Goal: Use online tool/utility: Utilize a website feature to perform a specific function

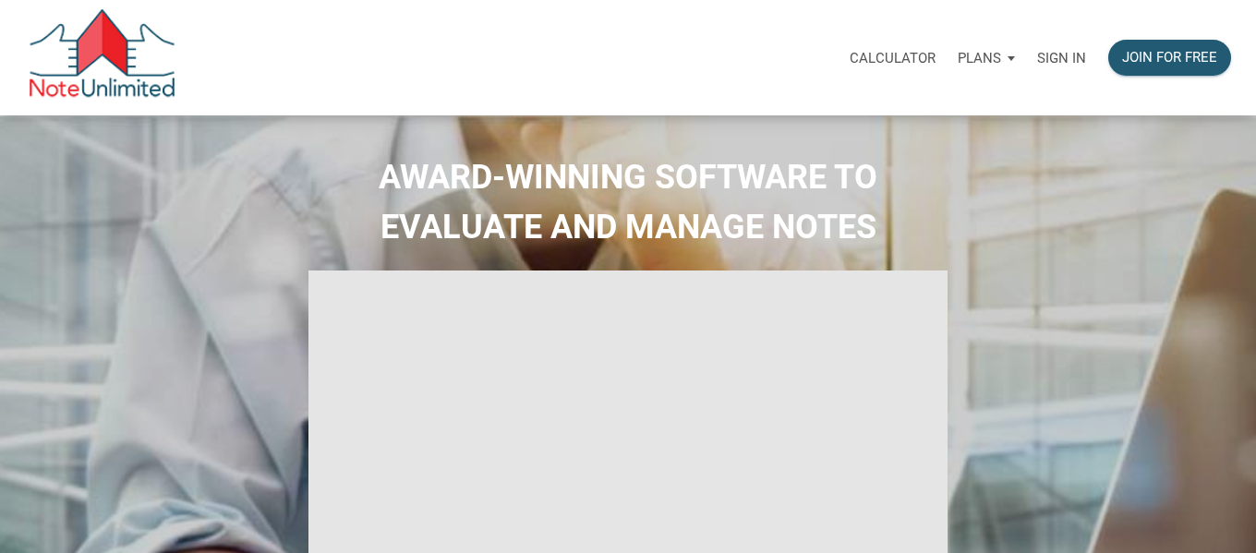
type input "Introduction to new features"
select select
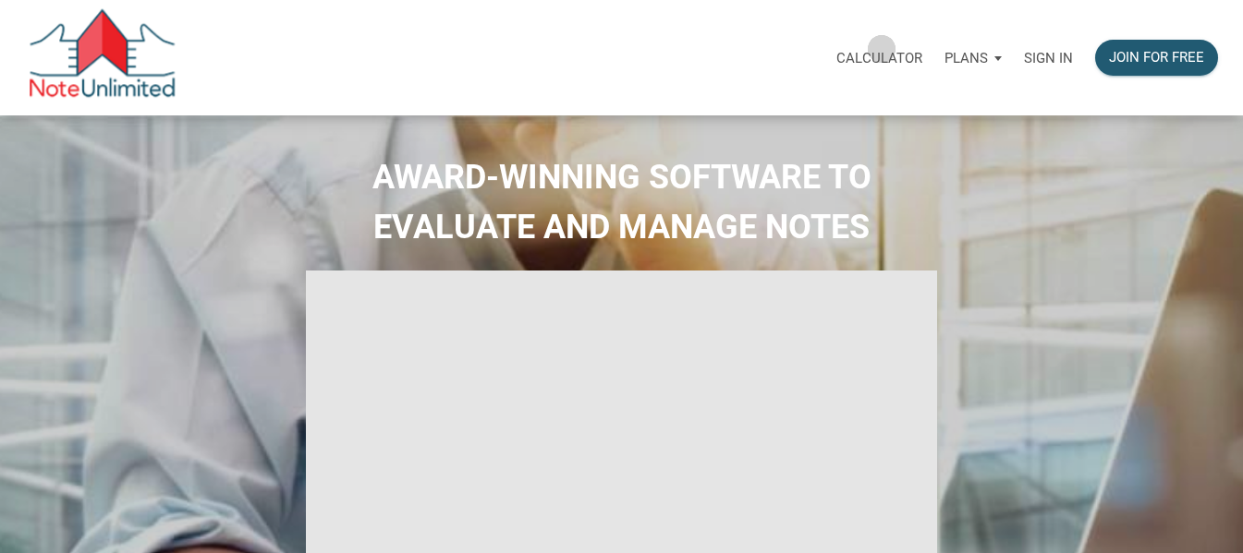
drag, startPoint x: 882, startPoint y: 49, endPoint x: 849, endPoint y: 50, distance: 33.3
click at [882, 50] on p "Calculator" at bounding box center [879, 58] width 86 height 17
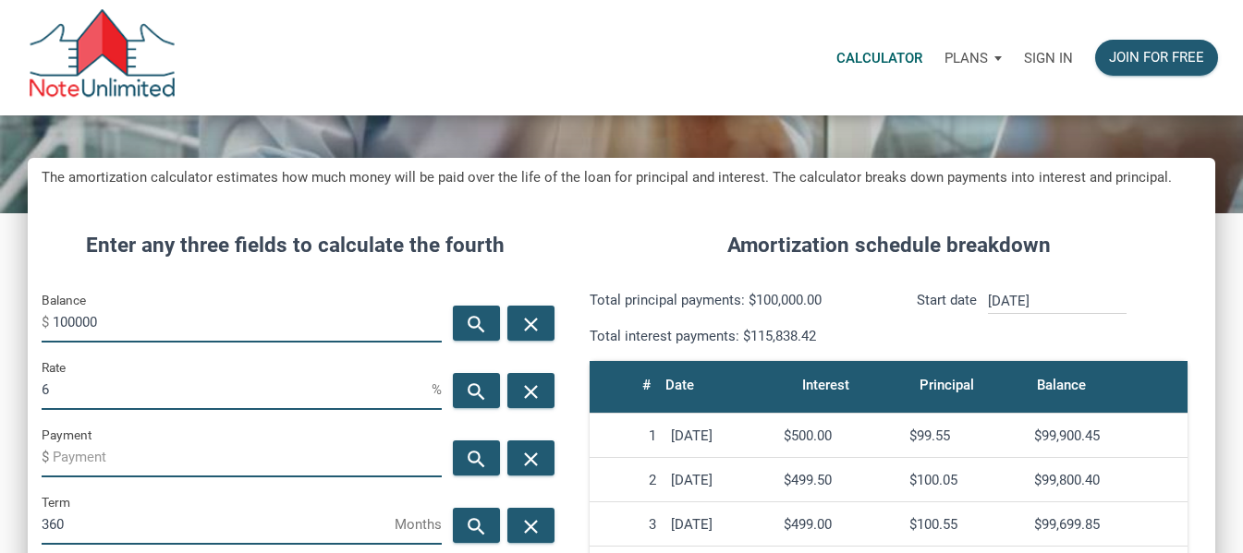
scroll to position [147, 0]
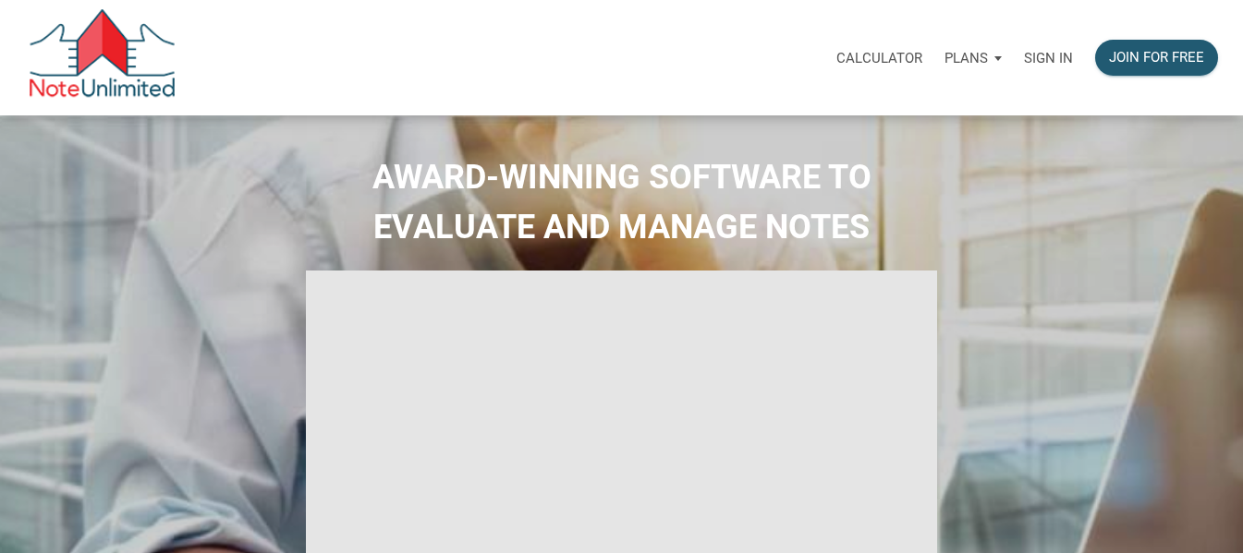
click at [882, 53] on p "Calculator" at bounding box center [879, 58] width 86 height 17
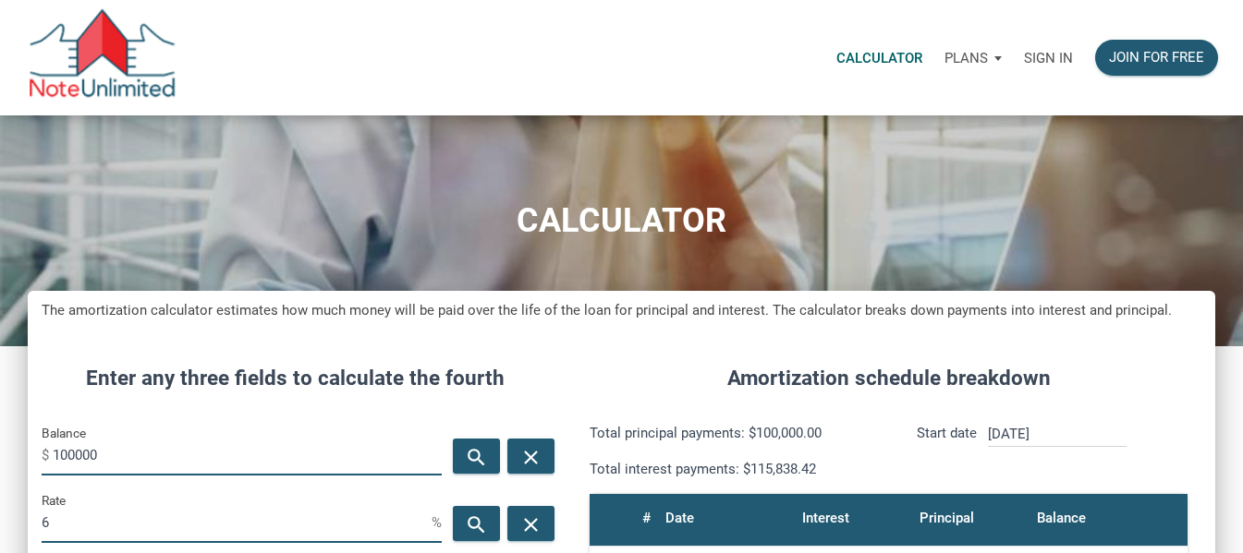
scroll to position [870, 1187]
type input "1"
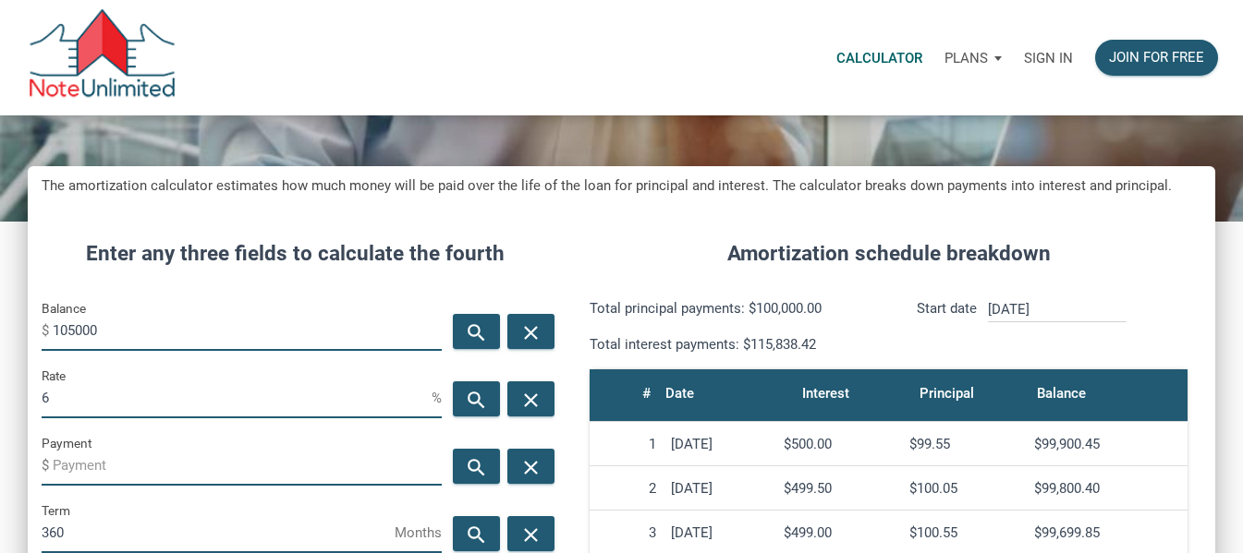
scroll to position [127, 0]
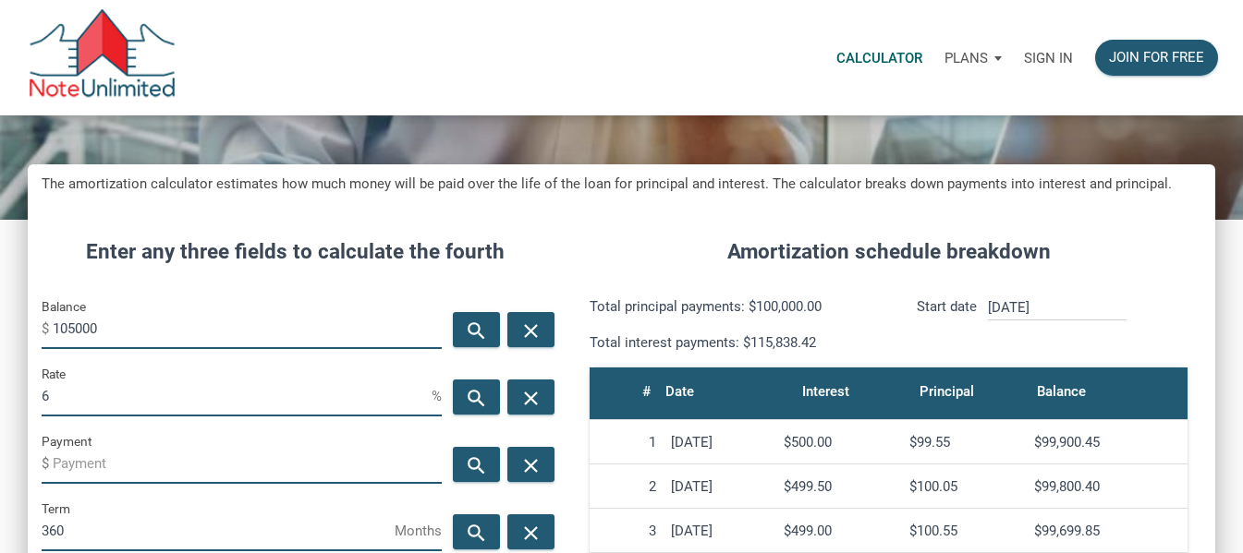
type input "105000"
click at [101, 407] on input "6" at bounding box center [237, 396] width 390 height 42
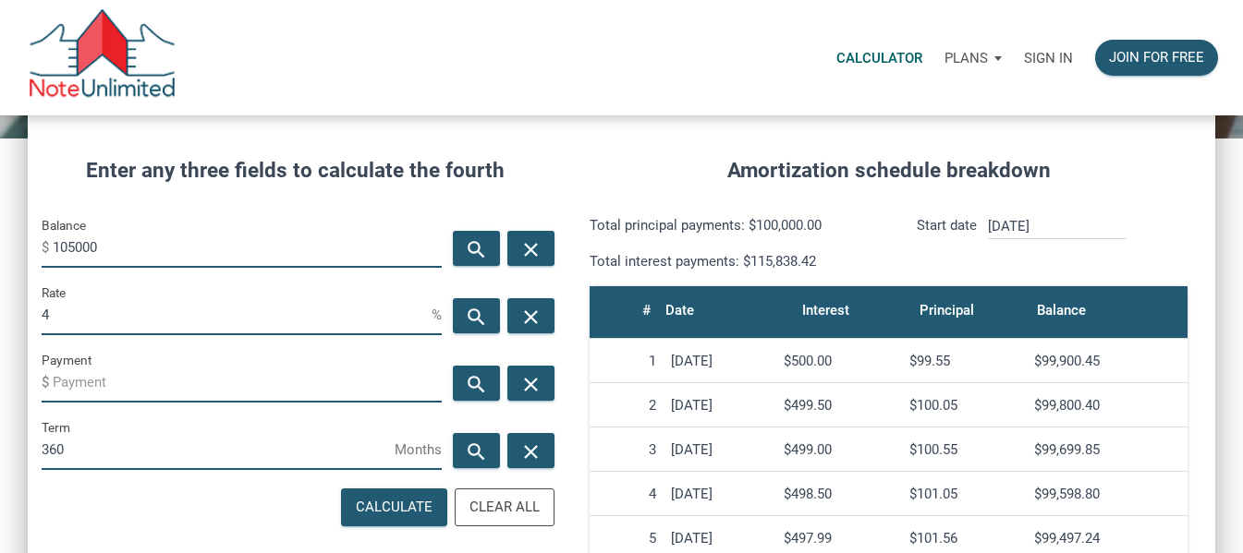
scroll to position [209, 0]
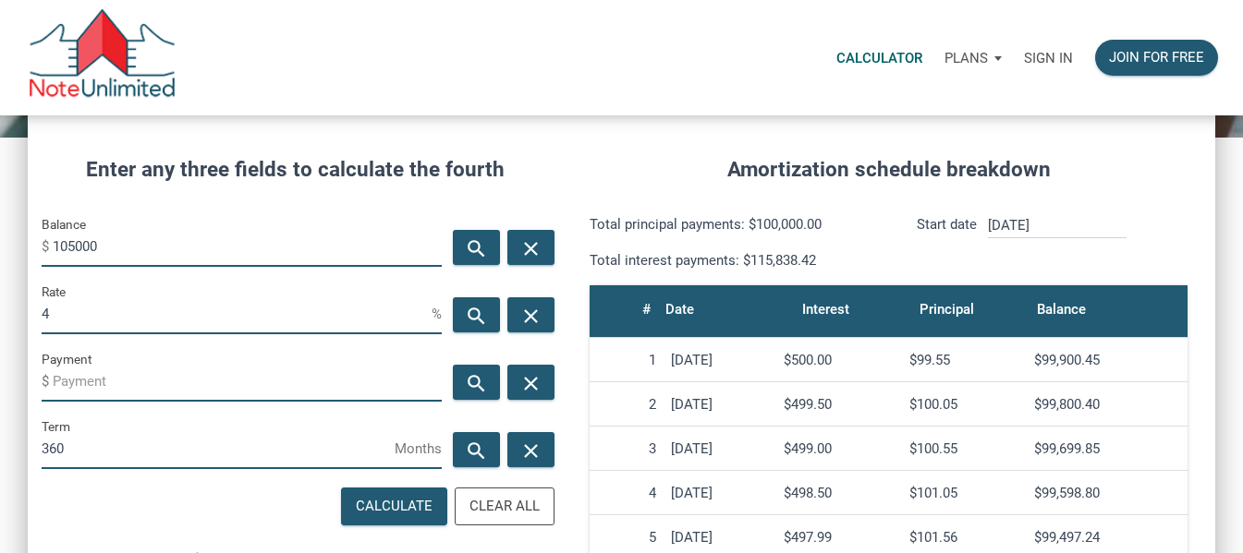
type input "4"
click at [1043, 60] on p "Sign in" at bounding box center [1048, 58] width 49 height 17
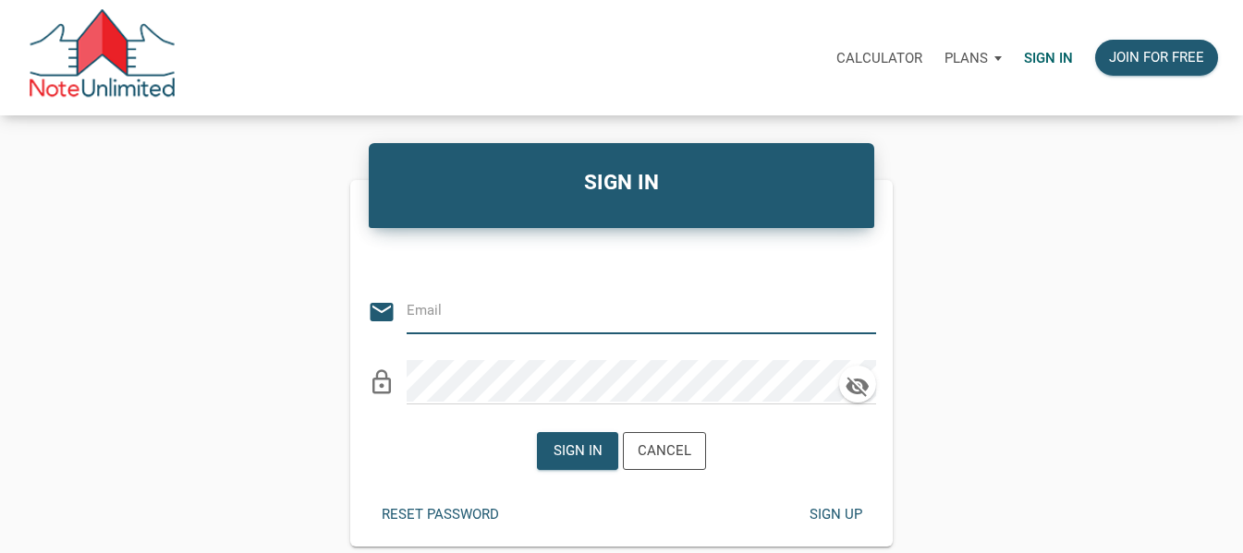
click at [601, 315] on input "email" at bounding box center [627, 311] width 442 height 42
type input "[EMAIL_ADDRESS][DOMAIN_NAME]"
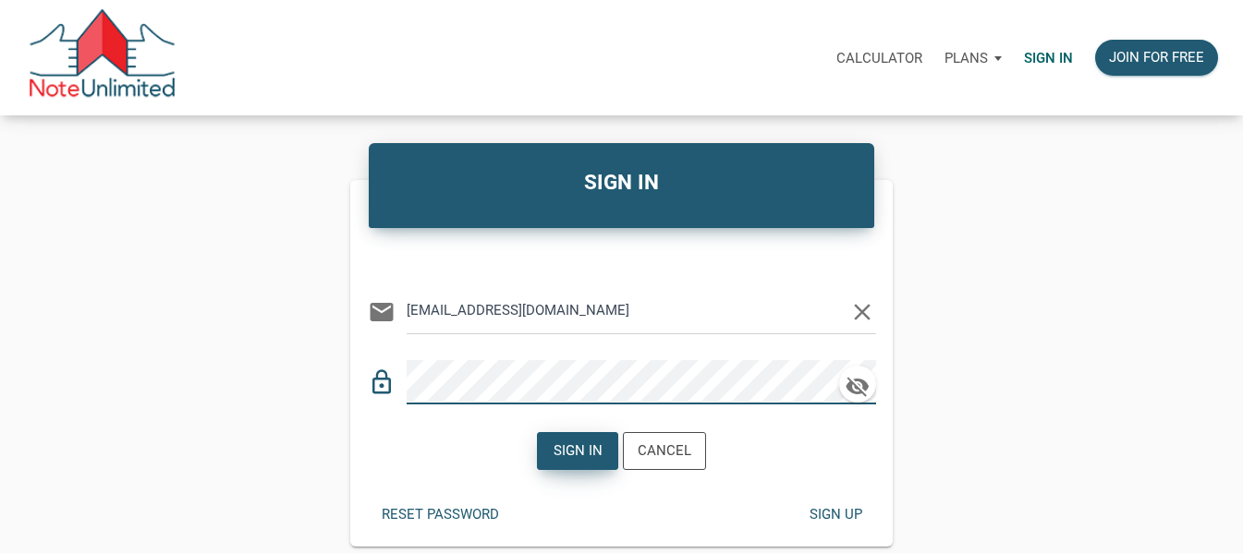
click at [587, 449] on div "Sign in" at bounding box center [577, 451] width 49 height 21
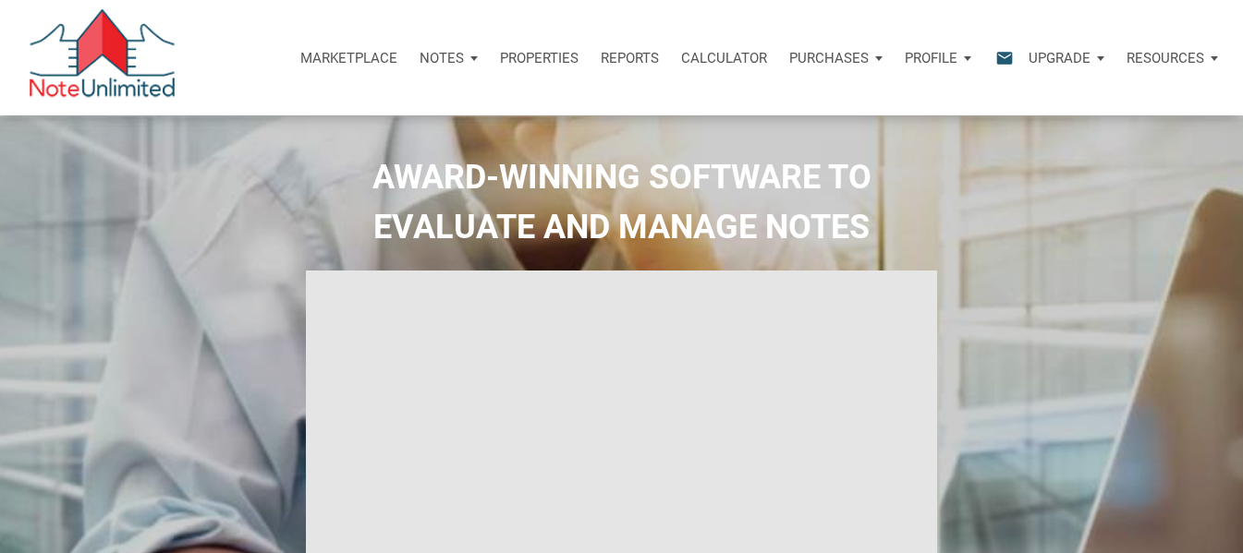
type input "Introduction to new features"
select select
click at [716, 64] on p "Calculator" at bounding box center [724, 58] width 86 height 17
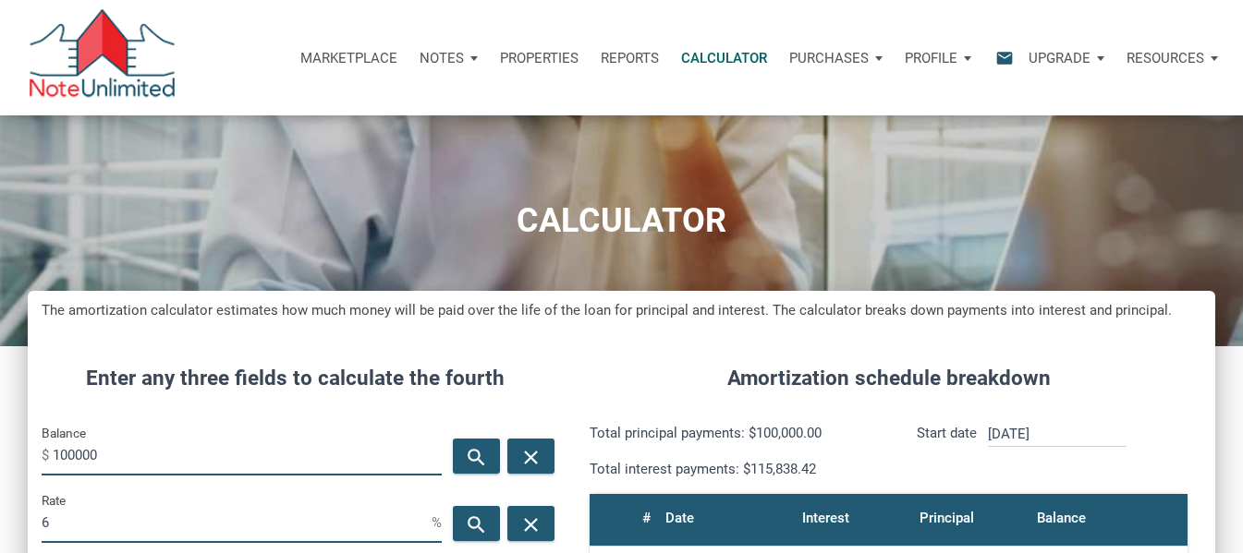
scroll to position [870, 1187]
type input "1"
type input "105000"
click at [116, 487] on div "Balance $ 105000" at bounding box center [242, 455] width 428 height 67
click at [89, 517] on input "6" at bounding box center [237, 523] width 390 height 42
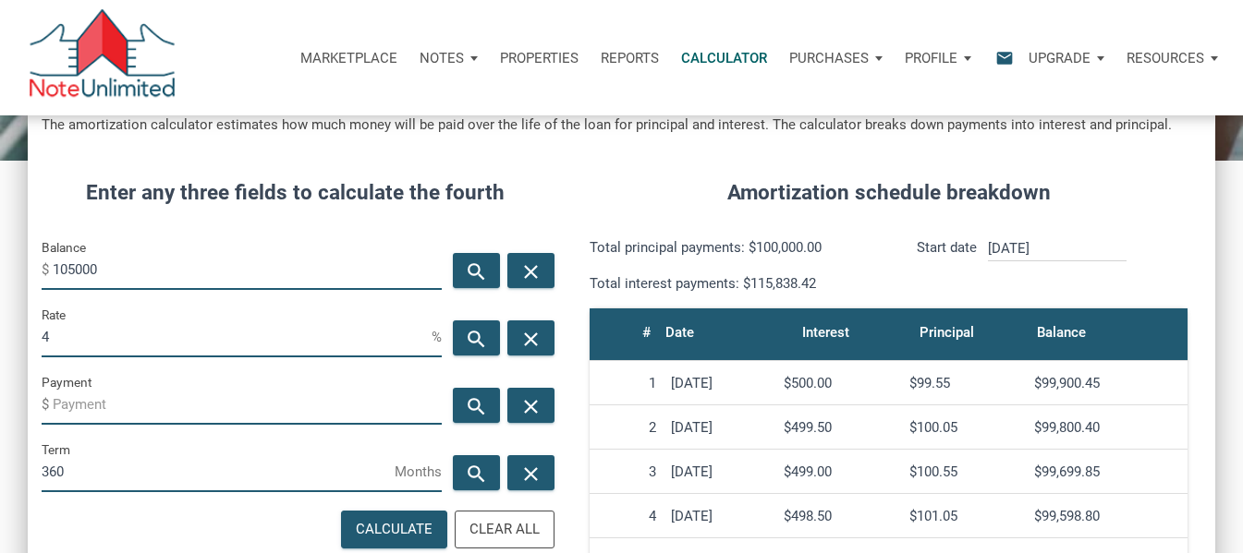
scroll to position [191, 0]
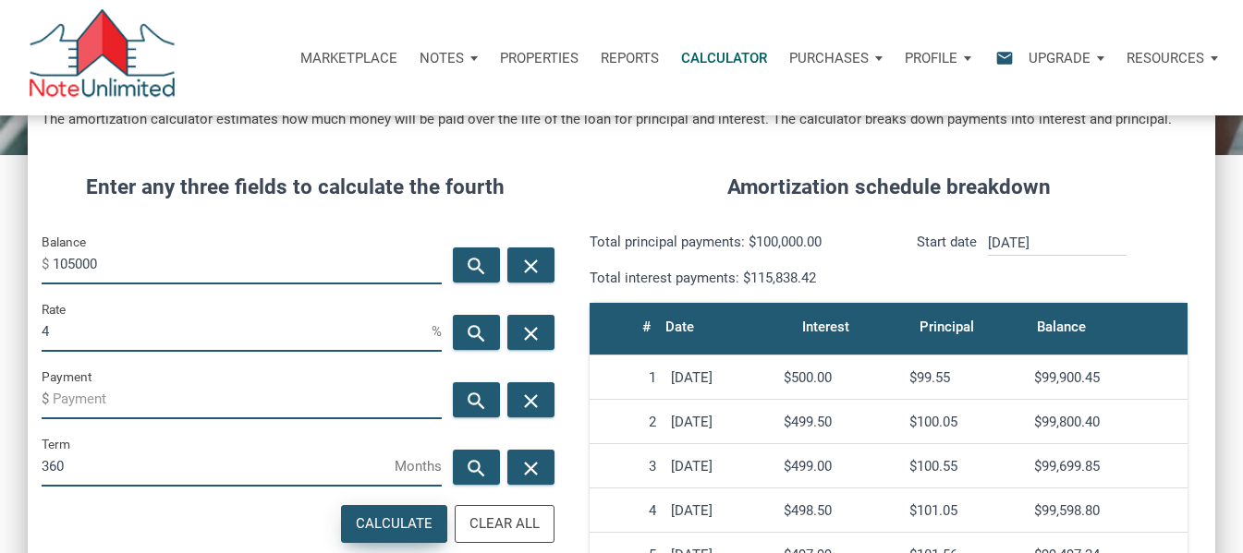
type input "4"
click at [373, 525] on div "Calculate" at bounding box center [394, 524] width 77 height 21
type input "-501.29"
drag, startPoint x: 110, startPoint y: 334, endPoint x: 26, endPoint y: 323, distance: 84.7
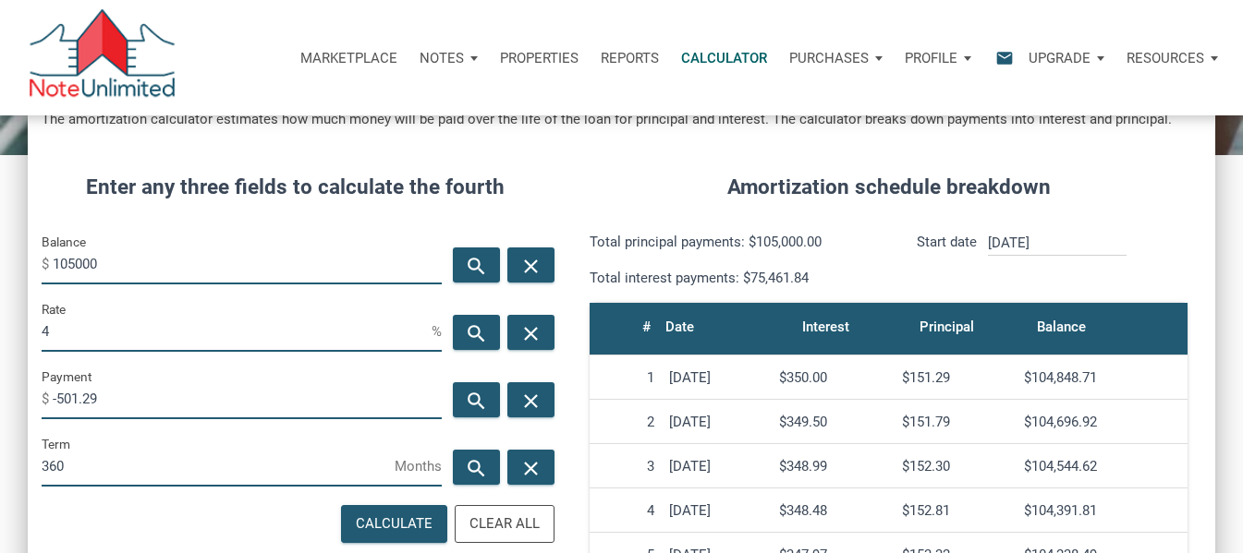
click at [26, 323] on div "CALCULATOR The amortization calculator estimates how much money will be paid ov…" at bounding box center [621, 447] width 1243 height 1047
drag, startPoint x: 135, startPoint y: 401, endPoint x: 23, endPoint y: 387, distance: 112.6
click at [16, 385] on div "CALCULATOR The amortization calculator estimates how much money will be paid ov…" at bounding box center [621, 447] width 1243 height 1047
click at [202, 455] on input "360" at bounding box center [218, 466] width 353 height 42
type input "-1000"
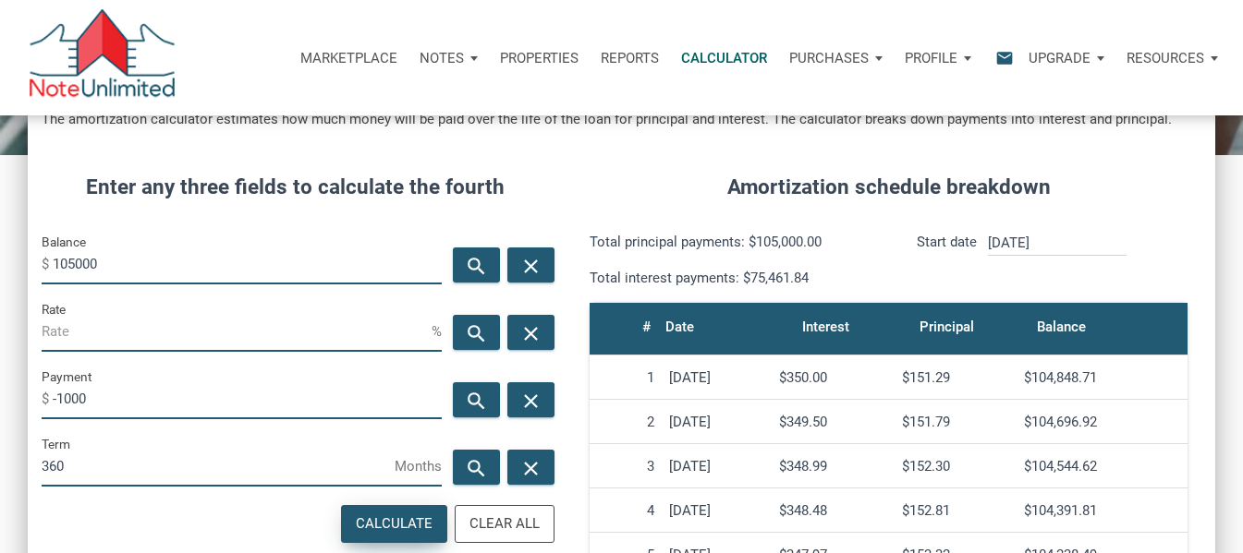
click at [383, 522] on div "Calculate" at bounding box center [394, 524] width 77 height 21
type input "11.01"
drag, startPoint x: 111, startPoint y: 339, endPoint x: 19, endPoint y: 330, distance: 91.9
click at [19, 330] on div "CALCULATOR The amortization calculator estimates how much money will be paid ov…" at bounding box center [621, 447] width 1243 height 1047
drag, startPoint x: 91, startPoint y: 462, endPoint x: 31, endPoint y: 465, distance: 60.1
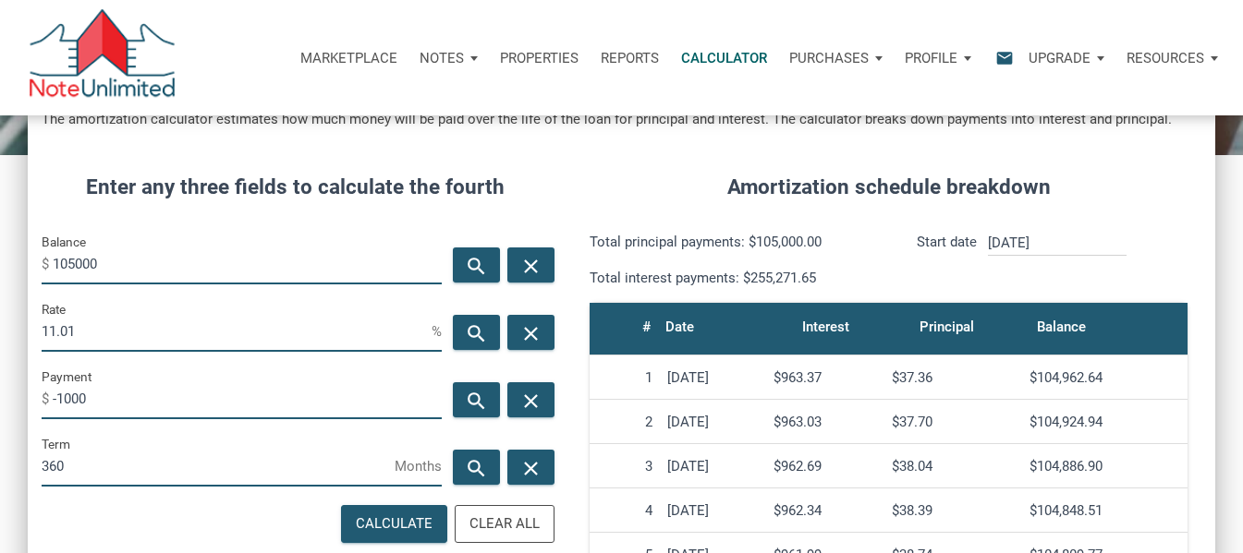
click at [31, 465] on div "Term 360 Months" at bounding box center [242, 466] width 428 height 67
type input "240"
drag, startPoint x: 147, startPoint y: 318, endPoint x: 22, endPoint y: 321, distance: 124.8
click at [22, 321] on div "CALCULATOR The amortization calculator estimates how much money will be paid ov…" at bounding box center [621, 447] width 1243 height 1047
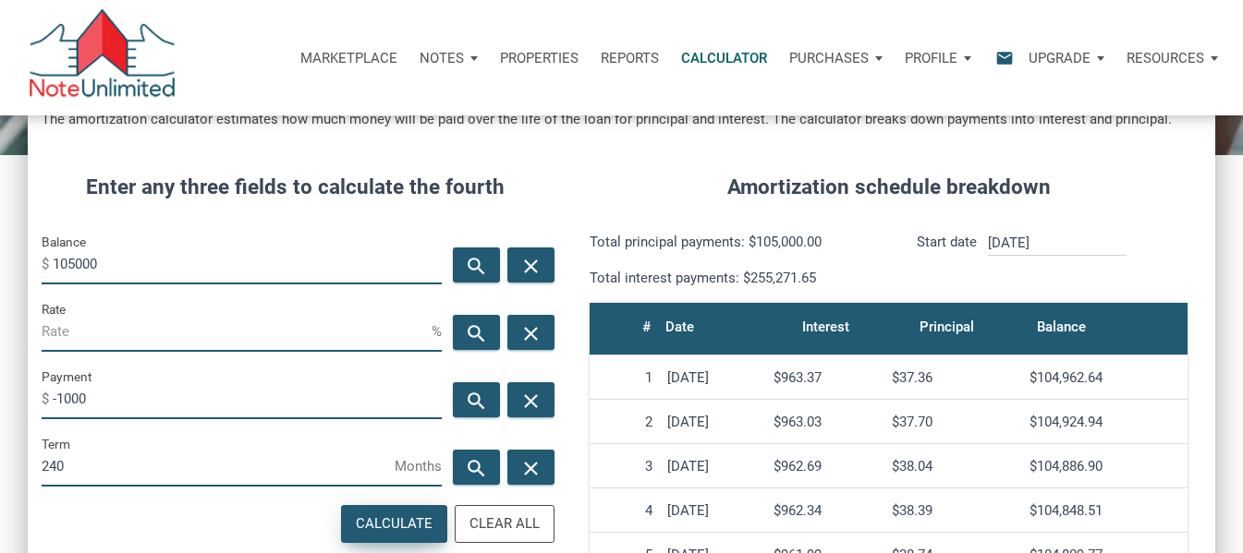
click at [417, 517] on div "Calculate" at bounding box center [394, 524] width 77 height 21
type input "9.81"
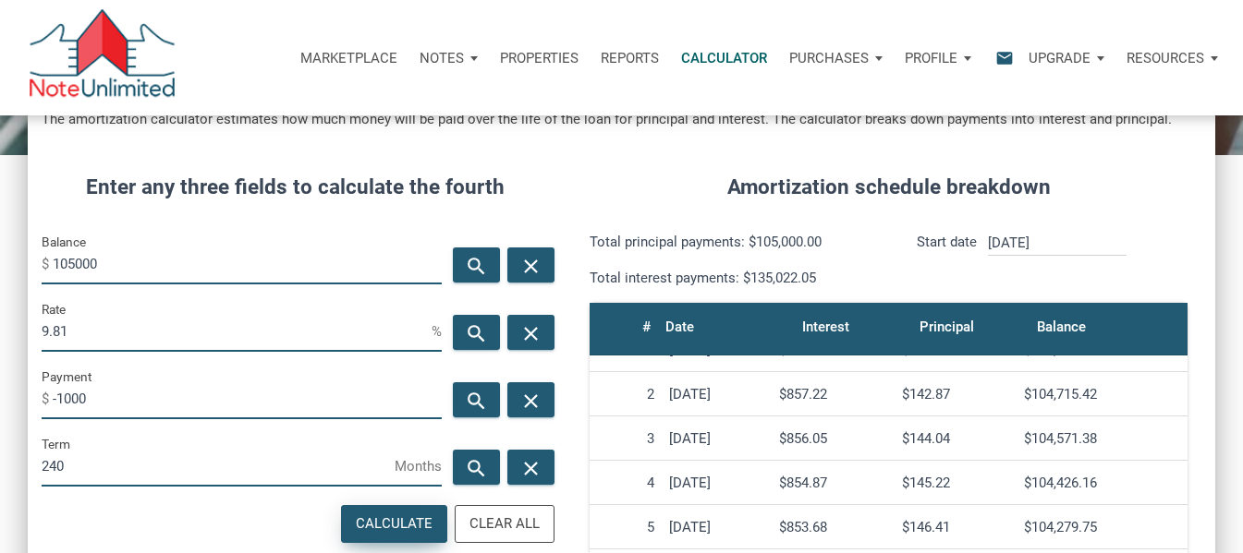
scroll to position [30, 0]
drag, startPoint x: 140, startPoint y: 337, endPoint x: 9, endPoint y: 329, distance: 130.5
click at [9, 329] on div "CALCULATOR The amortization calculator estimates how much money will be paid ov…" at bounding box center [621, 447] width 1243 height 1047
drag, startPoint x: 89, startPoint y: 393, endPoint x: 0, endPoint y: 403, distance: 89.3
click at [0, 403] on div "CALCULATOR The amortization calculator estimates how much money will be paid ov…" at bounding box center [621, 447] width 1243 height 1047
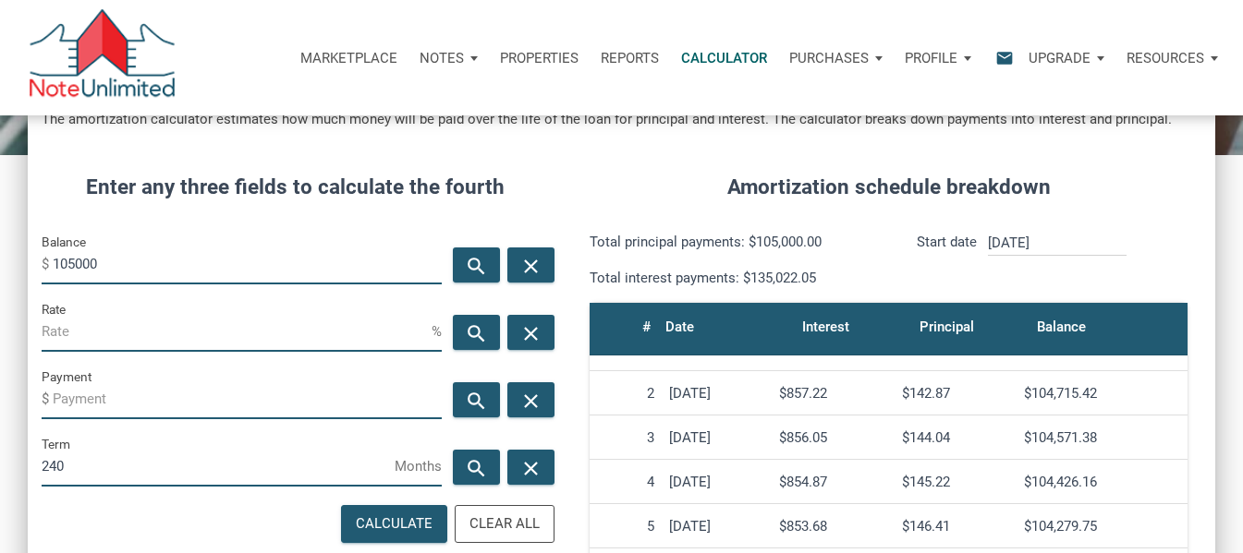
click at [83, 328] on input "Rate" at bounding box center [237, 331] width 390 height 42
type input "4"
click at [396, 513] on div "Calculate" at bounding box center [394, 524] width 104 height 36
type input "-636.28"
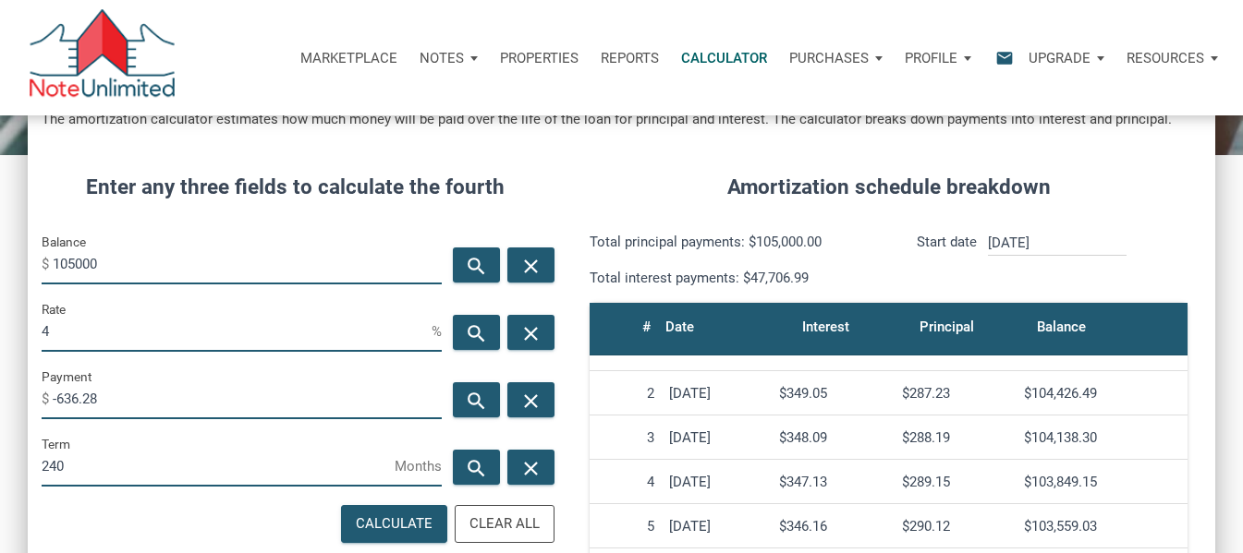
drag, startPoint x: 121, startPoint y: 393, endPoint x: 26, endPoint y: 385, distance: 95.4
click at [26, 385] on div "CALCULATOR The amortization calculator estimates how much money will be paid ov…" at bounding box center [621, 447] width 1243 height 1047
drag, startPoint x: 72, startPoint y: 329, endPoint x: 18, endPoint y: 323, distance: 54.8
click at [18, 323] on div "CALCULATOR The amortization calculator estimates how much money will be paid ov…" at bounding box center [621, 447] width 1243 height 1047
click at [95, 394] on input "Payment" at bounding box center [247, 399] width 389 height 42
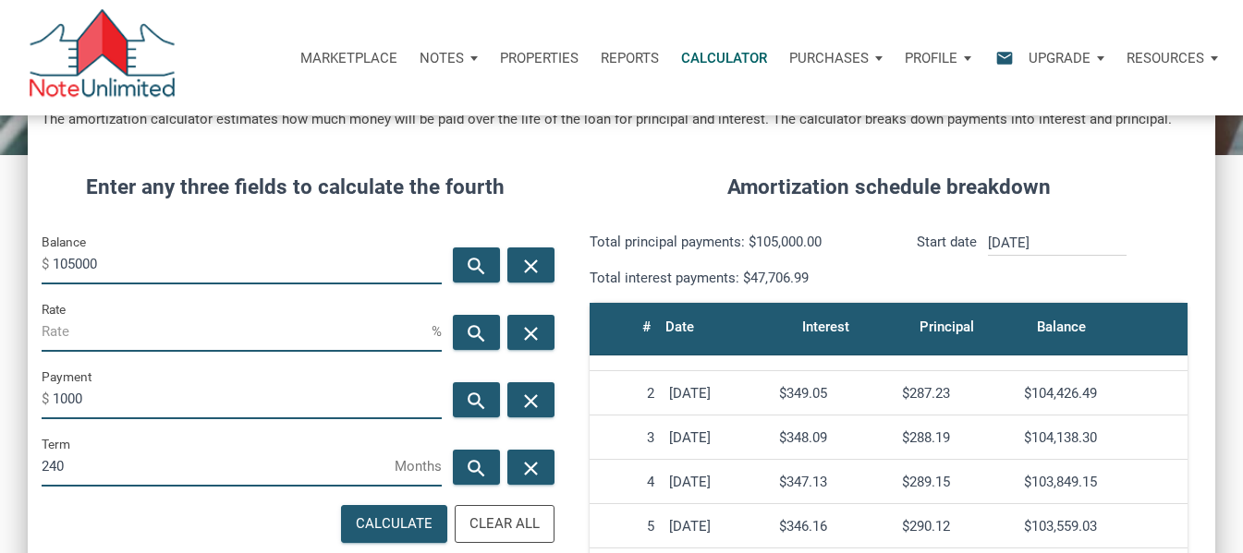
type input "-1000"
click at [155, 444] on div "Term 240 Months" at bounding box center [242, 460] width 400 height 54
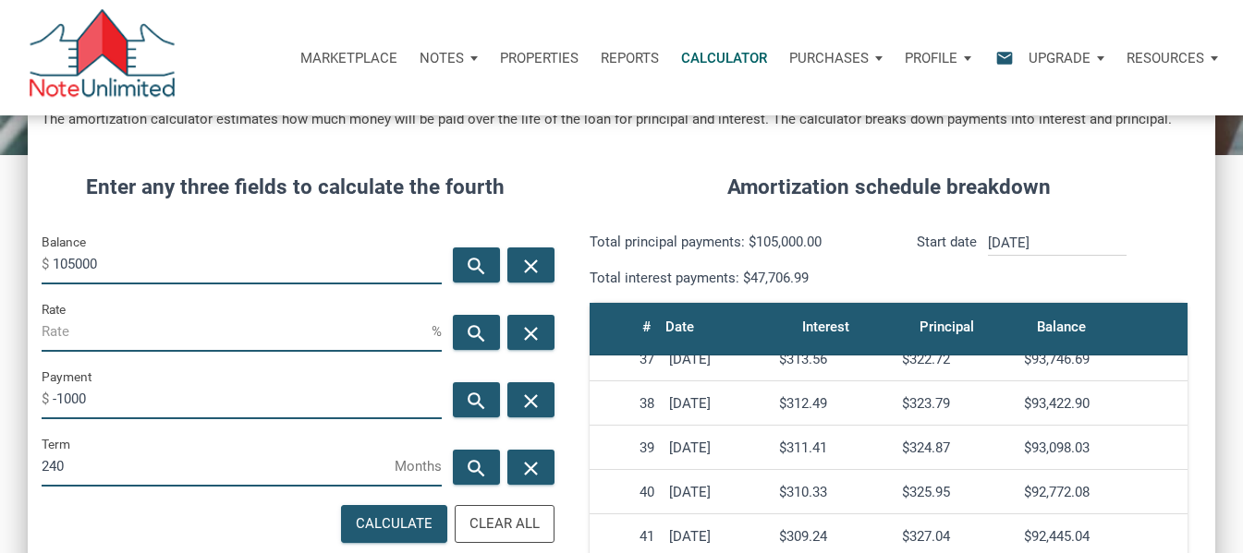
scroll to position [1640, 0]
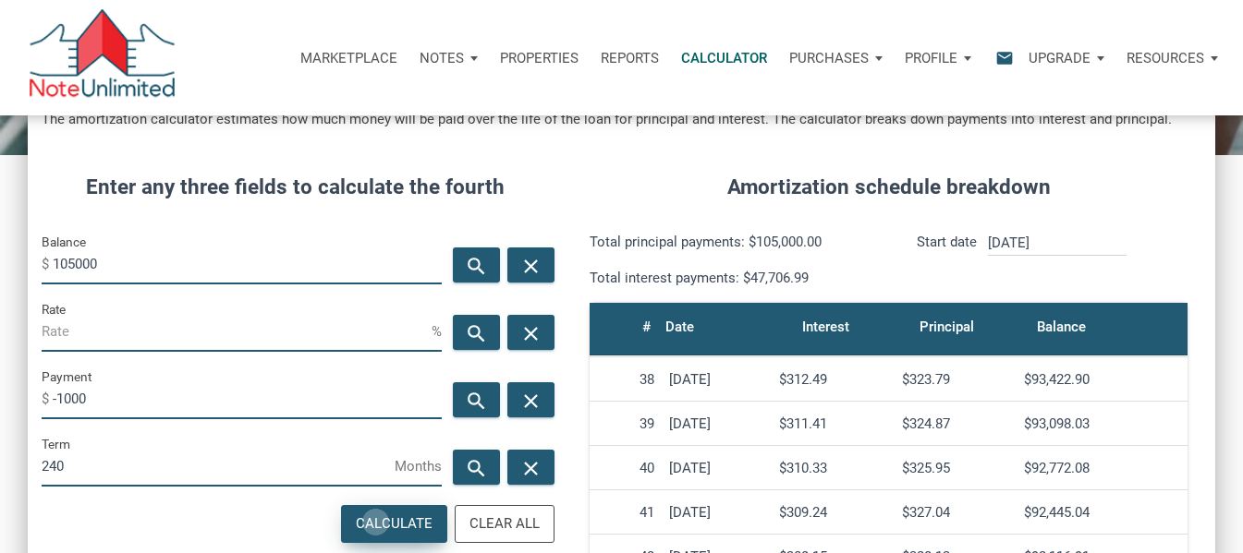
click at [379, 522] on div "Calculate" at bounding box center [394, 524] width 77 height 21
type input "9.81"
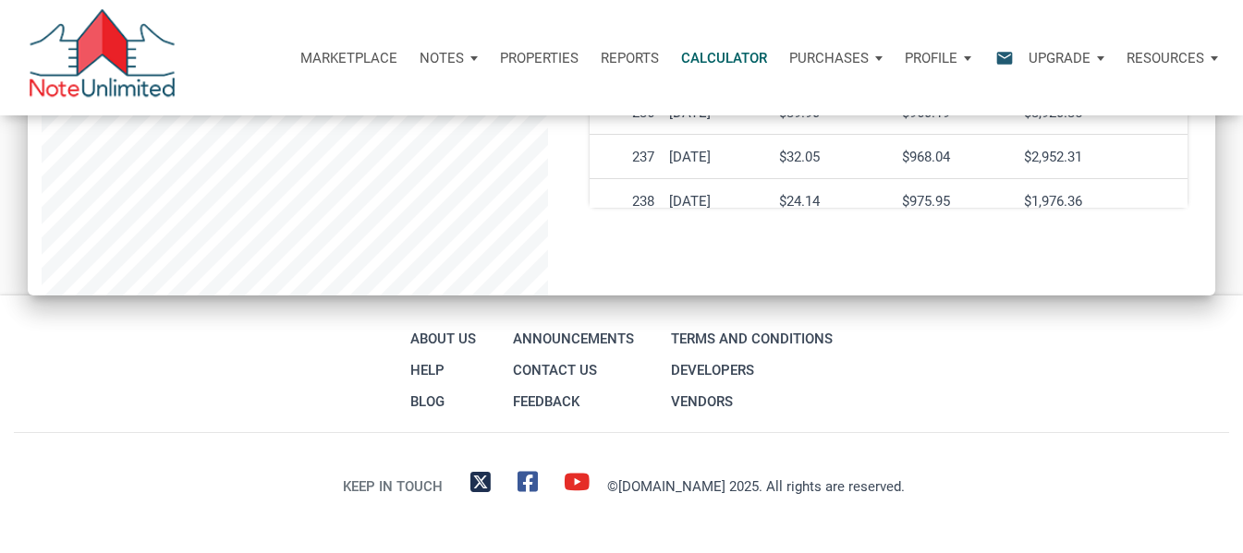
scroll to position [10111, 0]
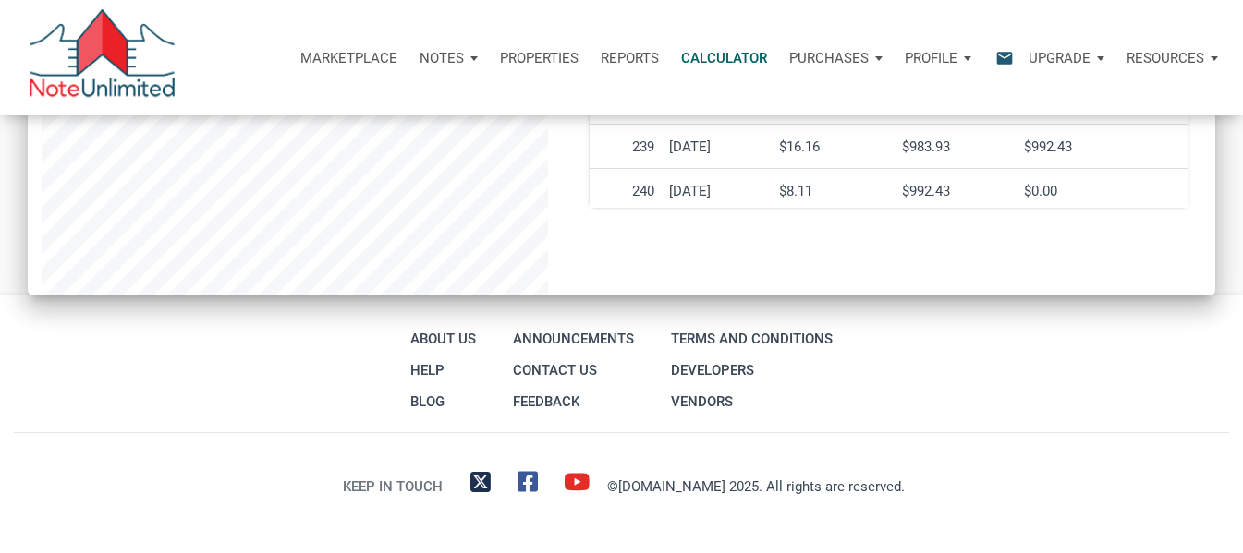
click at [843, 177] on td "$8.11" at bounding box center [832, 191] width 123 height 44
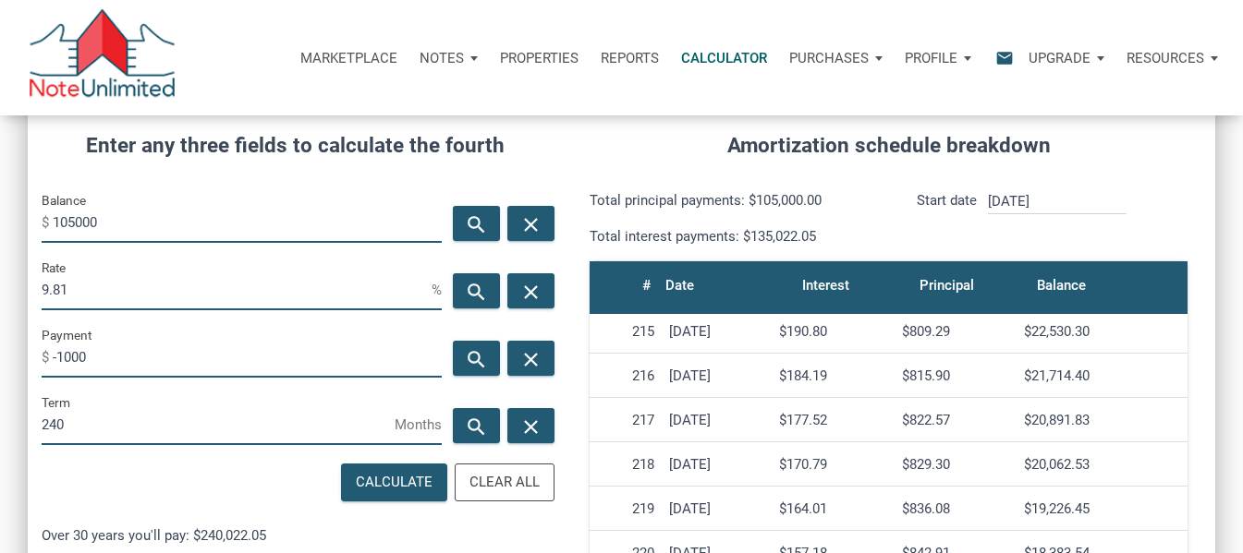
scroll to position [234, 0]
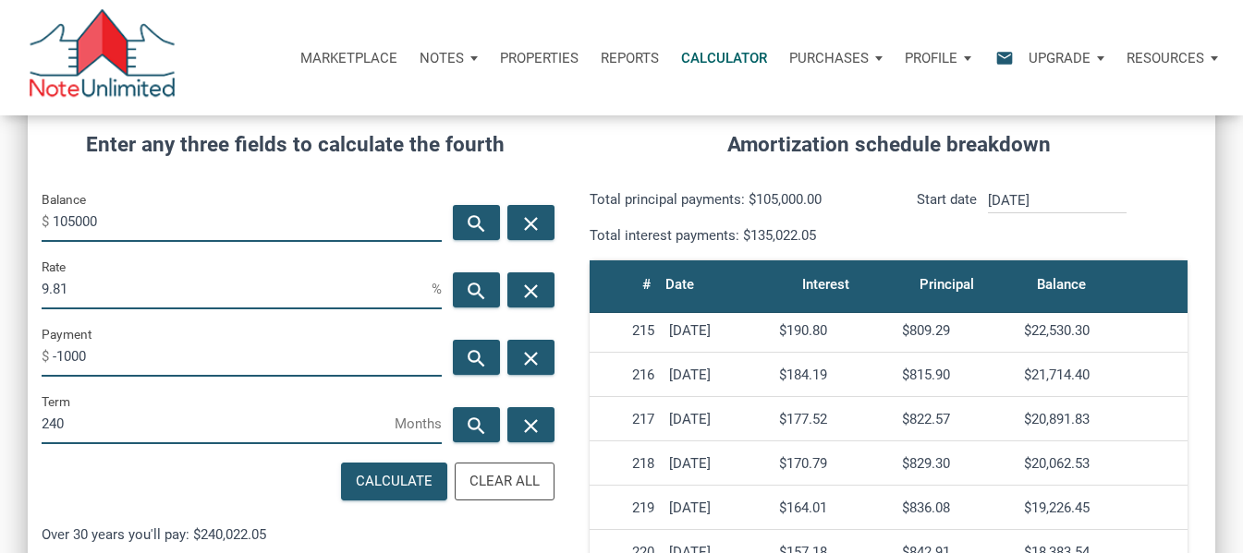
click at [618, 249] on div "# Date Interest Principal Balance [DATE] $858.38 $141.71 $104,858.29 [DATE] $85…" at bounding box center [888, 546] width 625 height 599
